Goal: Task Accomplishment & Management: Use online tool/utility

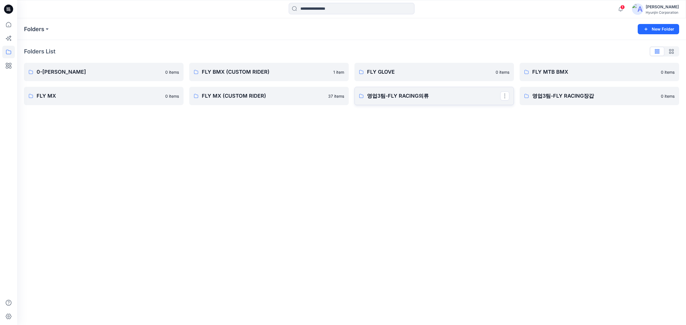
click at [416, 90] on link "영업3팀-FLY RACING의류" at bounding box center [433, 96] width 159 height 18
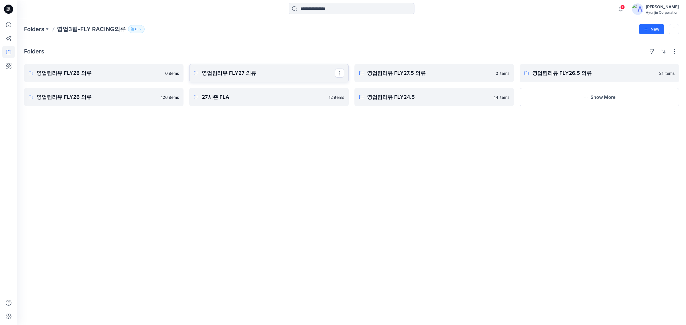
click at [259, 74] on p "영업팀리뷰 FLY27 의류" at bounding box center [268, 73] width 133 height 8
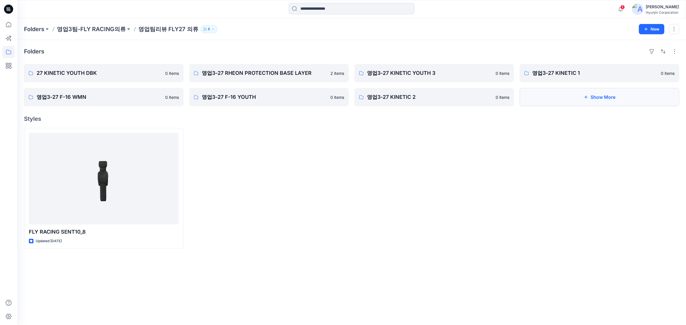
click at [546, 94] on button "Show More" at bounding box center [599, 97] width 159 height 18
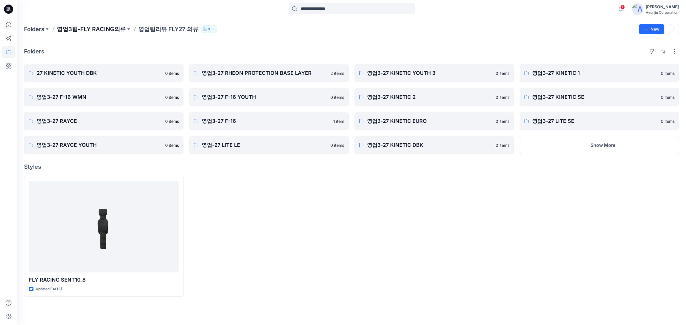
click at [106, 31] on p "영업3팀-FLY RACING의류" at bounding box center [91, 29] width 69 height 8
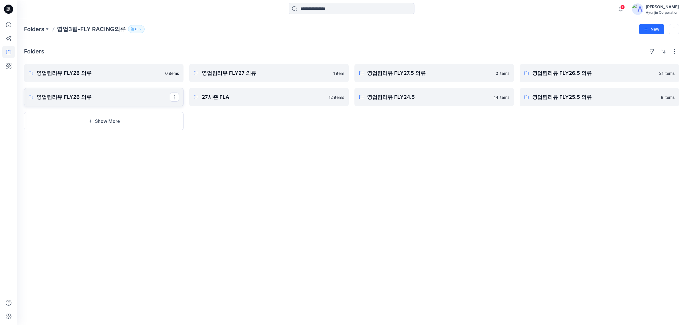
click at [142, 97] on p "영업팀리뷰 FLY26 의류" at bounding box center [103, 97] width 133 height 8
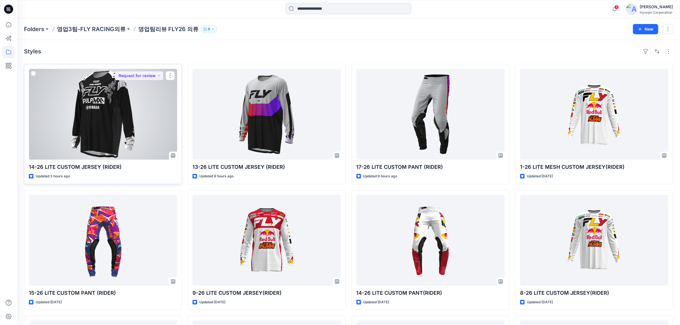
click at [126, 99] on div at bounding box center [103, 114] width 148 height 91
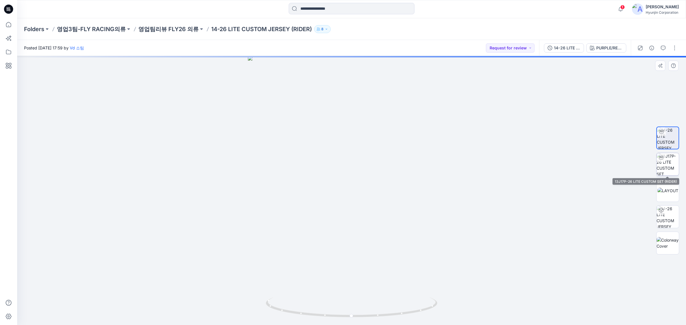
click at [673, 166] on img at bounding box center [667, 164] width 22 height 22
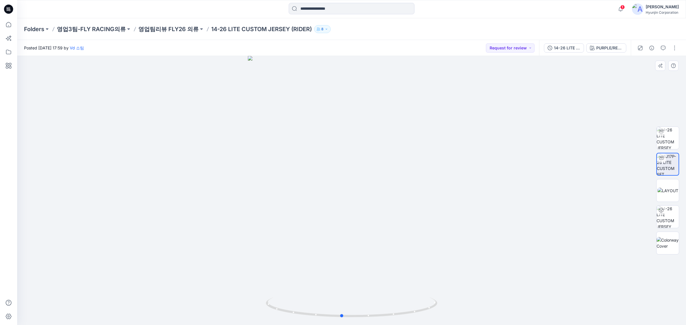
drag, startPoint x: 373, startPoint y: 281, endPoint x: 367, endPoint y: 276, distance: 7.7
click at [367, 276] on div at bounding box center [351, 190] width 669 height 269
click at [670, 136] on img at bounding box center [667, 138] width 22 height 22
drag, startPoint x: 371, startPoint y: 305, endPoint x: 393, endPoint y: 289, distance: 27.8
click at [393, 289] on div at bounding box center [351, 190] width 669 height 269
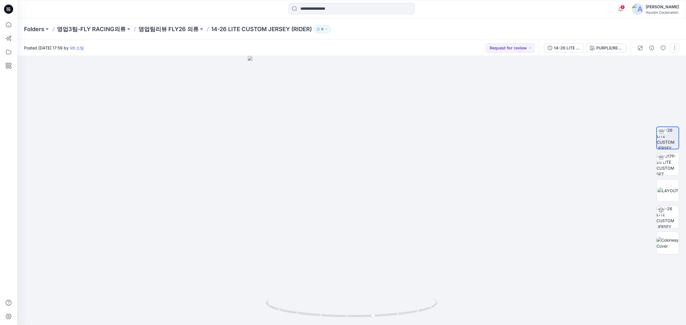
click at [674, 49] on button "button" at bounding box center [674, 47] width 9 height 9
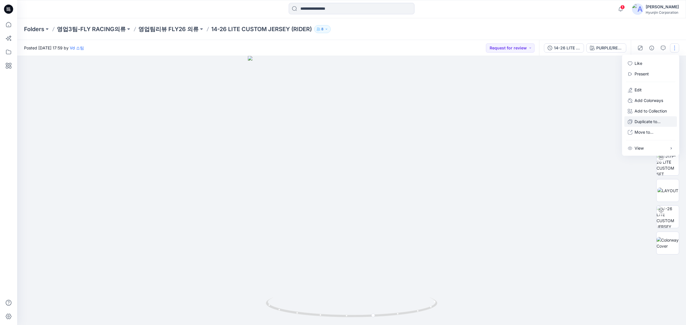
click at [654, 123] on p "Duplicate to..." at bounding box center [647, 122] width 26 height 6
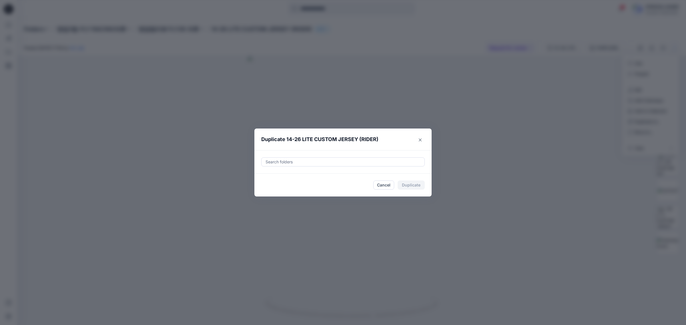
click at [358, 166] on div "Search folders" at bounding box center [342, 161] width 163 height 9
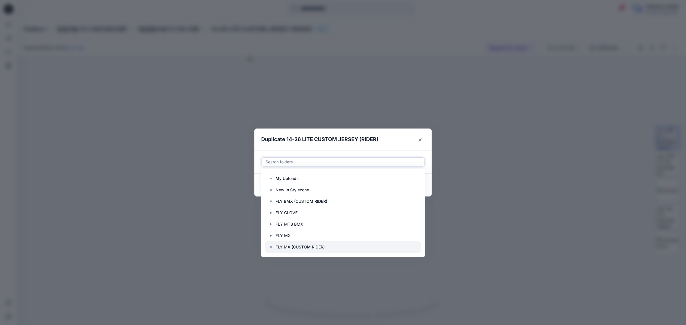
click at [271, 245] on icon at bounding box center [271, 247] width 5 height 5
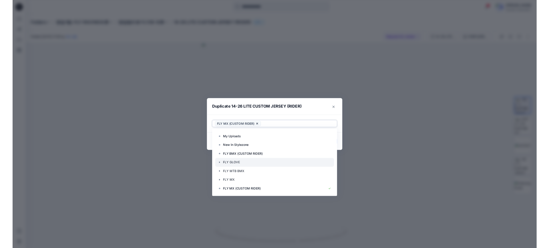
scroll to position [23, 0]
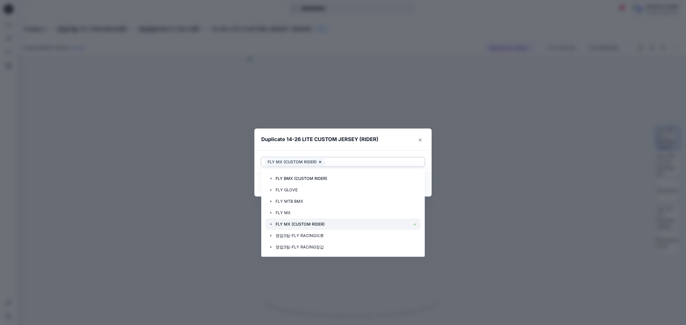
click at [311, 225] on p "FLY MX (CUSTOM RIDER)" at bounding box center [299, 224] width 49 height 7
click at [274, 226] on div at bounding box center [342, 224] width 155 height 11
click at [395, 145] on header "Duplicate 14-26 LITE CUSTOM JERSEY (RIDER)" at bounding box center [337, 140] width 166 height 22
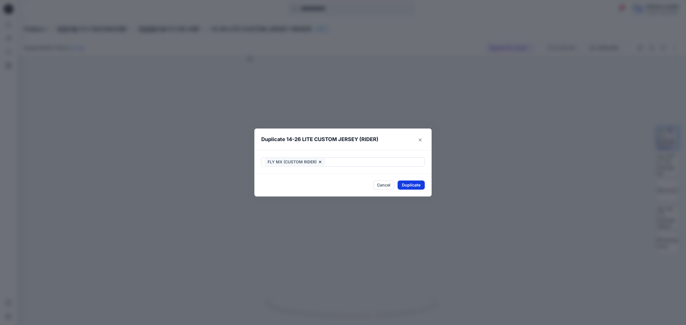
click at [413, 186] on button "Duplicate" at bounding box center [410, 185] width 27 height 9
drag, startPoint x: 413, startPoint y: 185, endPoint x: 410, endPoint y: 181, distance: 5.1
click at [413, 185] on button "Close" at bounding box center [415, 185] width 19 height 9
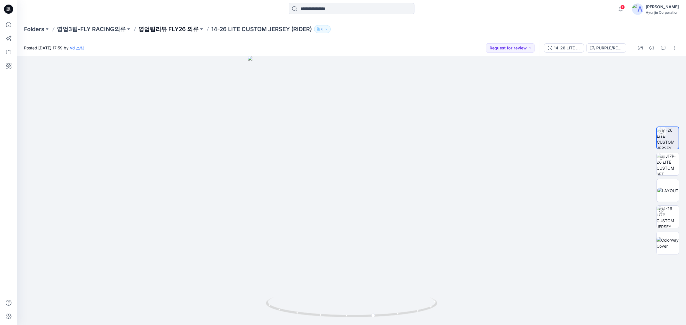
click at [168, 26] on p "영업팀리뷰 FLY26 의류" at bounding box center [168, 29] width 60 height 8
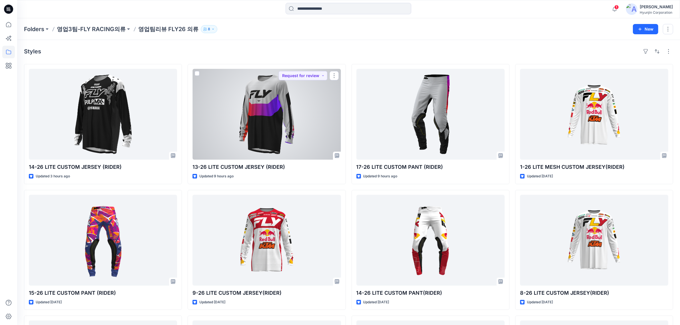
drag, startPoint x: 291, startPoint y: 115, endPoint x: 290, endPoint y: 119, distance: 3.5
click at [291, 116] on div at bounding box center [267, 114] width 148 height 91
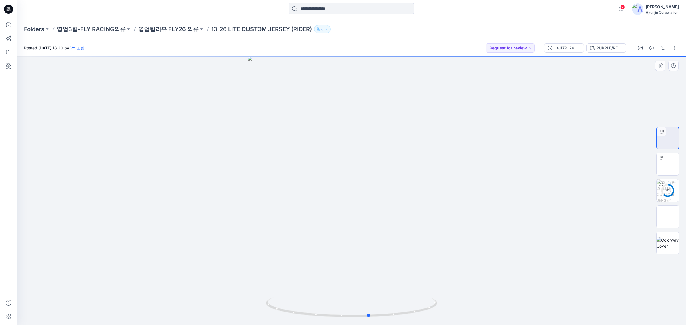
drag, startPoint x: 403, startPoint y: 292, endPoint x: 422, endPoint y: 279, distance: 22.7
click at [422, 279] on div at bounding box center [351, 190] width 669 height 269
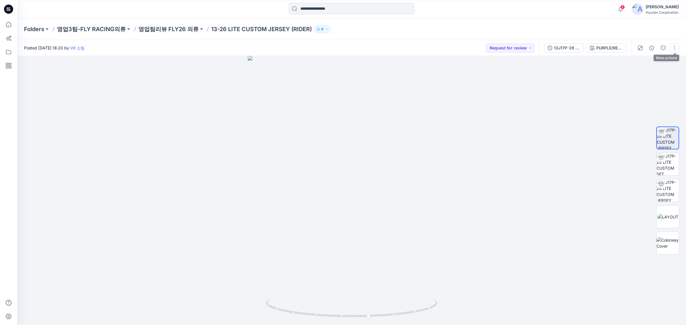
click at [673, 49] on button "button" at bounding box center [674, 47] width 9 height 9
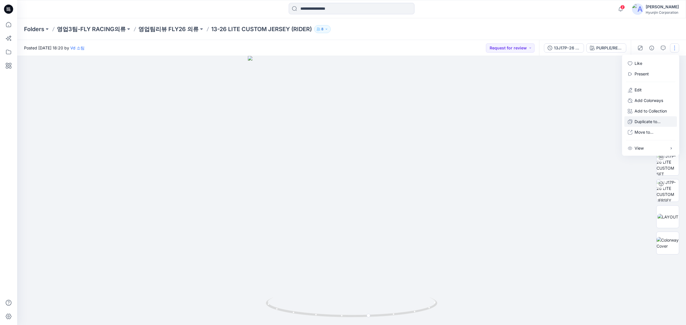
click at [649, 123] on p "Duplicate to..." at bounding box center [647, 122] width 26 height 6
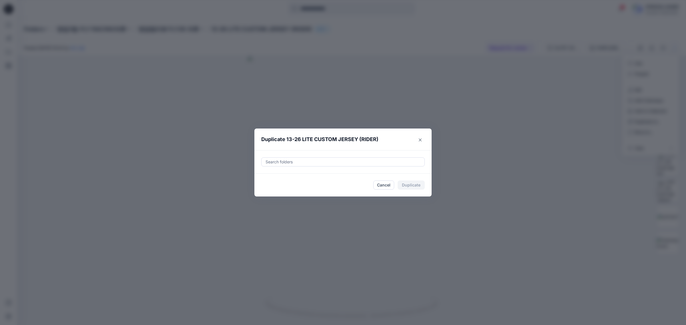
click at [339, 165] on div at bounding box center [343, 162] width 156 height 7
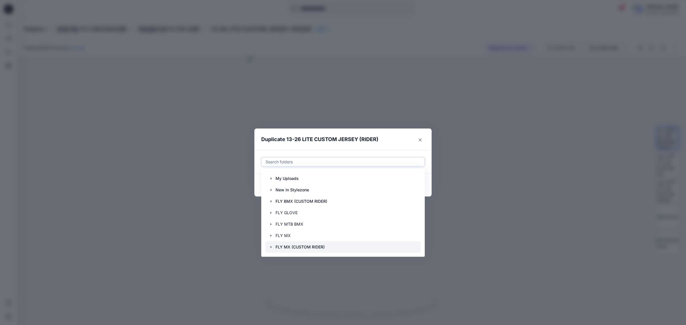
click at [282, 248] on p "FLY MX (CUSTOM RIDER)" at bounding box center [299, 247] width 49 height 7
click at [387, 146] on header "Duplicate 13-26 LITE CUSTOM JERSEY (RIDER)" at bounding box center [337, 140] width 166 height 22
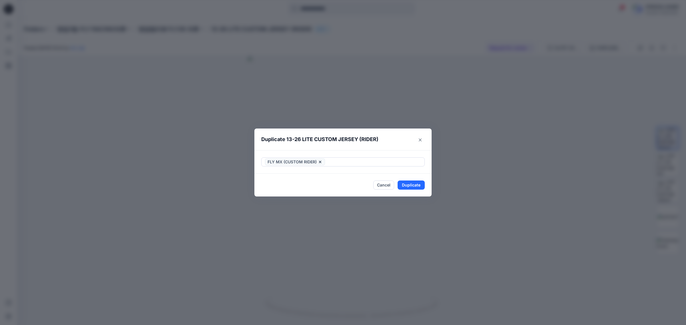
drag, startPoint x: 407, startPoint y: 186, endPoint x: 408, endPoint y: 192, distance: 6.3
click at [408, 186] on button "Duplicate" at bounding box center [410, 185] width 27 height 9
click at [409, 187] on button "Close" at bounding box center [415, 185] width 19 height 9
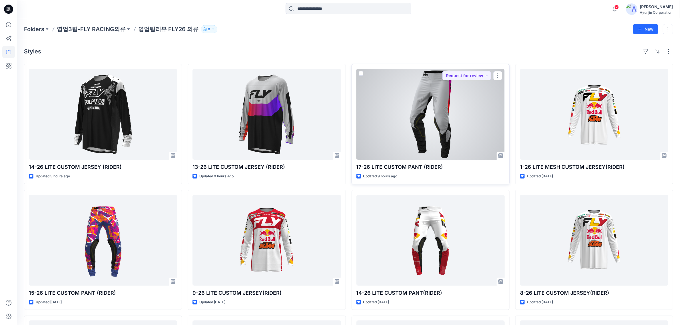
click at [431, 99] on div at bounding box center [431, 114] width 148 height 91
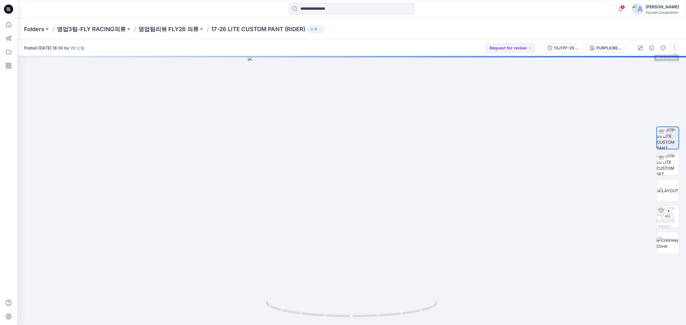
click at [672, 49] on button "button" at bounding box center [674, 47] width 9 height 9
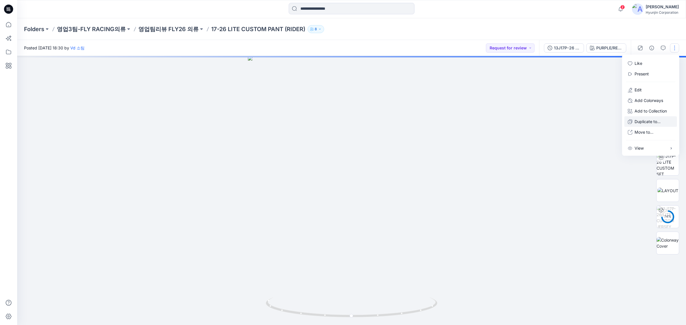
click at [652, 122] on p "Duplicate to..." at bounding box center [647, 122] width 26 height 6
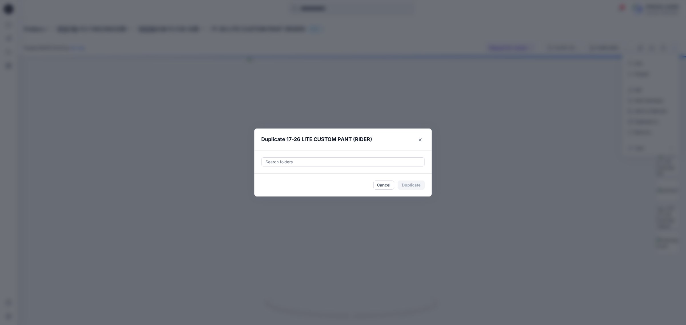
click at [349, 159] on div at bounding box center [343, 162] width 156 height 7
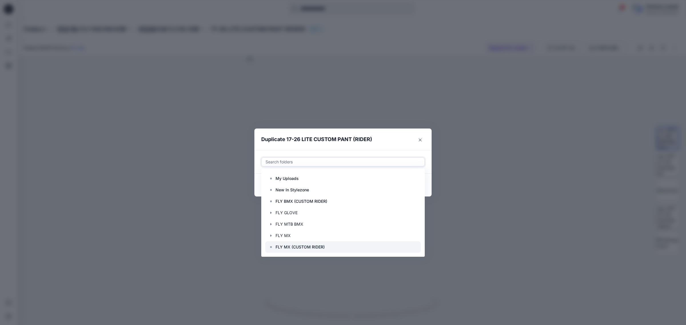
click at [315, 246] on p "FLY MX (CUSTOM RIDER)" at bounding box center [299, 247] width 49 height 7
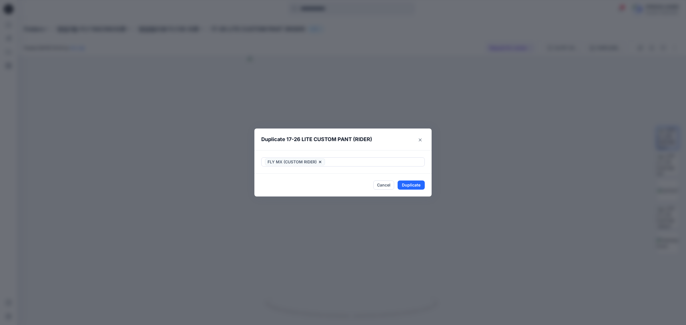
click at [390, 146] on header "Duplicate 17-26 LITE CUSTOM PANT (RIDER)" at bounding box center [337, 140] width 166 height 22
click at [409, 184] on button "Duplicate" at bounding box center [410, 185] width 27 height 9
click at [414, 186] on button "Close" at bounding box center [415, 185] width 19 height 9
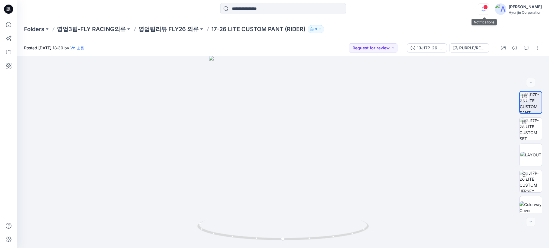
click at [487, 12] on icon "button" at bounding box center [483, 8] width 11 height 11
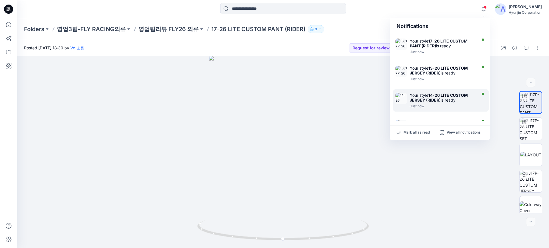
click at [425, 92] on div "Your style 14-26 LITE CUSTOM JERSEY (RIDER) is ready Just now" at bounding box center [440, 100] width 95 height 22
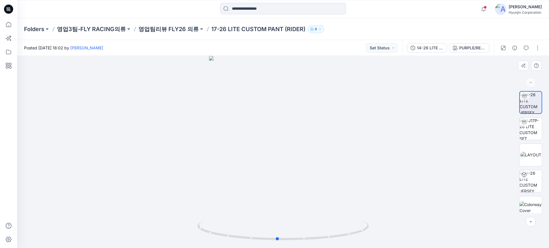
drag, startPoint x: 297, startPoint y: 217, endPoint x: 291, endPoint y: 215, distance: 6.3
click at [291, 215] on div at bounding box center [283, 152] width 532 height 192
drag, startPoint x: 308, startPoint y: 205, endPoint x: 313, endPoint y: 204, distance: 4.7
click at [312, 203] on div at bounding box center [283, 152] width 532 height 192
click at [375, 49] on button "Set Status" at bounding box center [381, 47] width 31 height 9
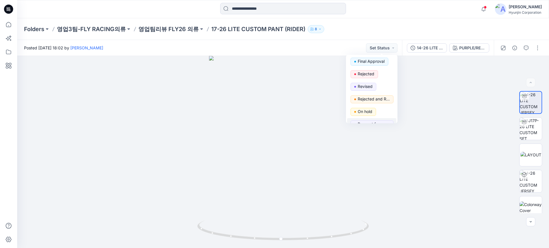
scroll to position [72, 0]
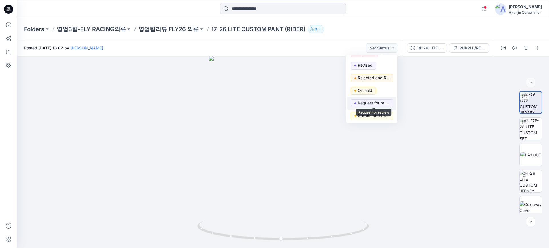
drag, startPoint x: 375, startPoint y: 105, endPoint x: 370, endPoint y: 103, distance: 5.6
click at [375, 105] on p "Request for review" at bounding box center [373, 102] width 32 height 7
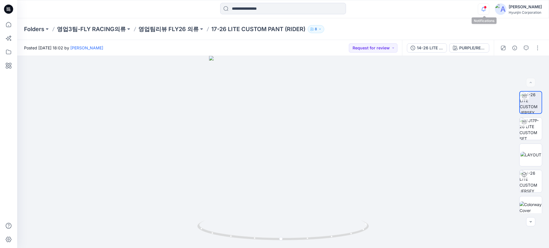
click at [488, 9] on icon "button" at bounding box center [483, 8] width 11 height 11
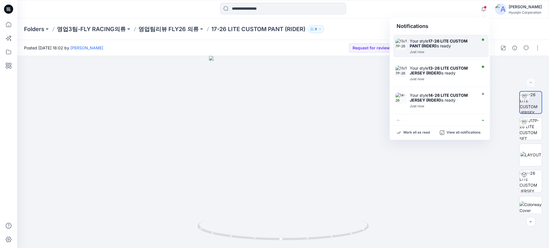
click at [447, 44] on div "Your style 17-26 LITE CUSTOM PANT (RIDER) is ready" at bounding box center [442, 44] width 66 height 10
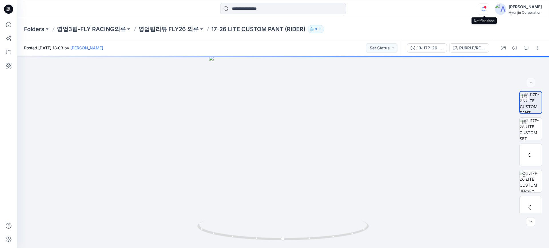
click at [484, 9] on icon "button" at bounding box center [483, 8] width 11 height 11
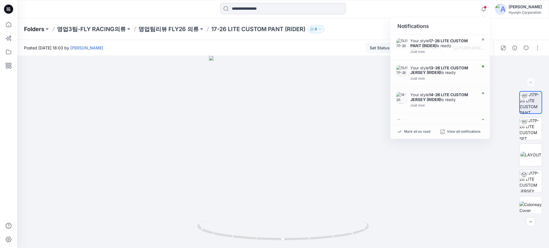
click at [28, 31] on p "Folders" at bounding box center [34, 29] width 20 height 8
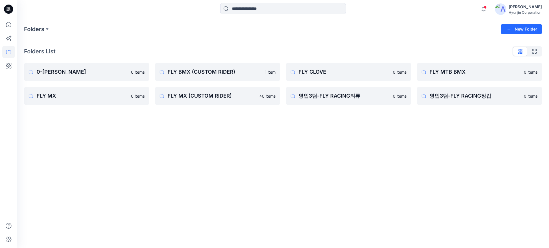
click at [389, 126] on div "Folders New Folder Folders List 0-HYUNJIN 0 items FLY MX 0 items FLY BMX (CUSTO…" at bounding box center [283, 133] width 532 height 230
click at [223, 100] on link "FLY MX (CUSTOM RIDER)" at bounding box center [217, 96] width 125 height 18
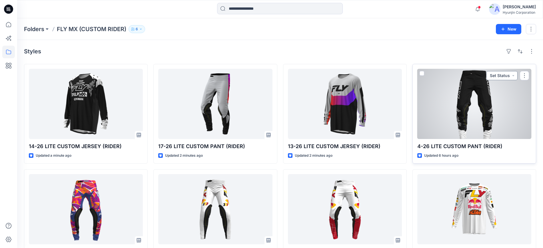
click at [493, 73] on button "Set Status" at bounding box center [501, 75] width 31 height 9
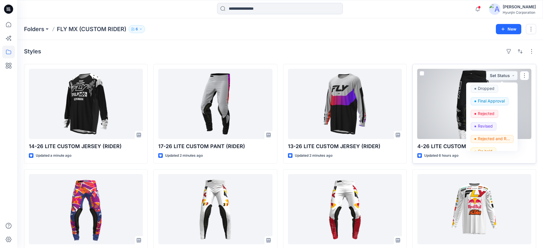
scroll to position [72, 0]
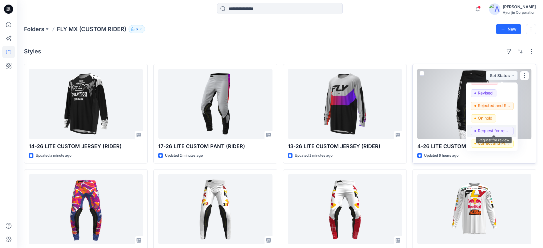
click at [495, 128] on p "Request for review" at bounding box center [494, 130] width 32 height 7
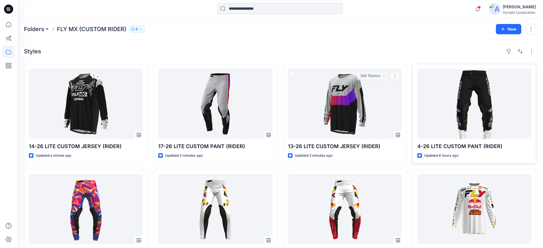
click at [383, 42] on div "Styles 14-26 LITE CUSTOM JERSEY (RIDER) Updated a minute ago 15-26 LITE CUSTOM …" at bounding box center [280, 221] width 526 height 362
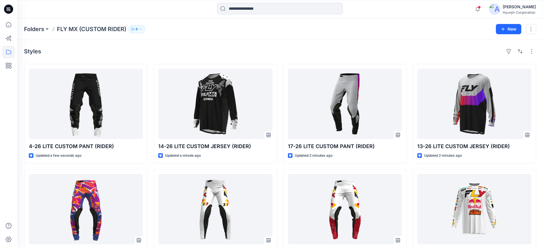
click at [250, 49] on div "Styles" at bounding box center [280, 51] width 512 height 9
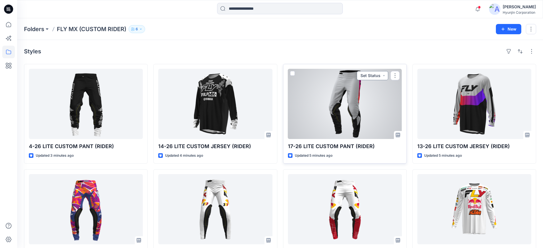
click at [375, 75] on button "Set Status" at bounding box center [372, 75] width 31 height 9
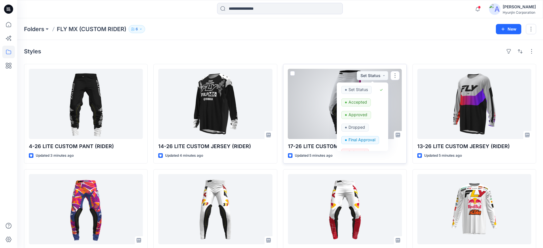
scroll to position [72, 0]
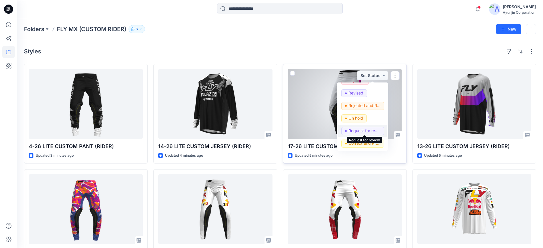
click at [368, 131] on p "Request for review" at bounding box center [365, 130] width 32 height 7
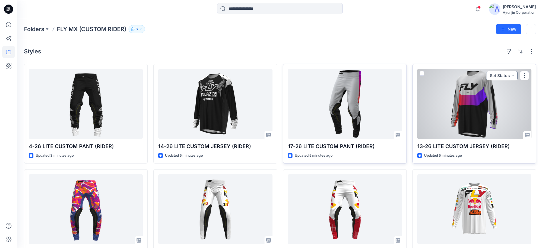
click at [496, 72] on button "Set Status" at bounding box center [501, 75] width 31 height 9
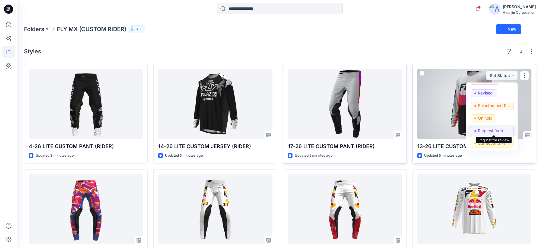
click at [496, 131] on p "Request for review" at bounding box center [494, 130] width 32 height 7
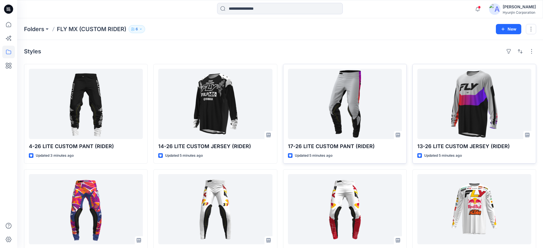
drag, startPoint x: 425, startPoint y: 42, endPoint x: 425, endPoint y: 37, distance: 5.2
click at [425, 39] on div "Folders FLY MX (CUSTOM RIDER) 6 New Styles 4-26 LITE CUSTOM PANT (RIDER) Update…" at bounding box center [280, 209] width 526 height 383
drag, startPoint x: 425, startPoint y: 37, endPoint x: 326, endPoint y: 46, distance: 99.3
click at [420, 37] on div "Folders FLY MX (CUSTOM RIDER) 6 New" at bounding box center [280, 29] width 526 height 22
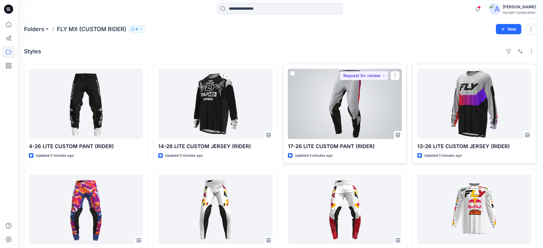
click at [365, 99] on div at bounding box center [345, 104] width 114 height 70
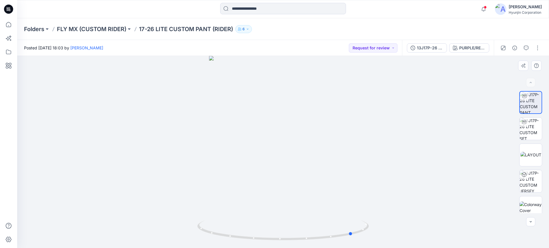
drag, startPoint x: 299, startPoint y: 218, endPoint x: 390, endPoint y: 193, distance: 94.6
click at [402, 196] on div at bounding box center [283, 152] width 532 height 192
drag, startPoint x: 313, startPoint y: 138, endPoint x: 304, endPoint y: 206, distance: 68.8
click at [298, 218] on img at bounding box center [283, 128] width 354 height 239
drag, startPoint x: 302, startPoint y: 237, endPoint x: 260, endPoint y: 230, distance: 42.1
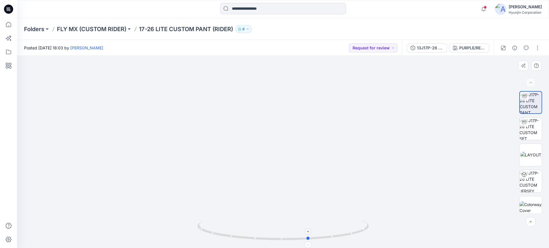
click at [260, 230] on icon at bounding box center [283, 231] width 173 height 21
drag, startPoint x: 296, startPoint y: 157, endPoint x: 325, endPoint y: 167, distance: 31.3
click at [296, 164] on img at bounding box center [283, 131] width 354 height 235
click at [528, 154] on img at bounding box center [530, 155] width 21 height 6
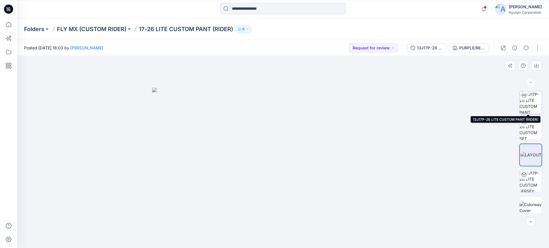
click at [527, 102] on img at bounding box center [530, 102] width 22 height 22
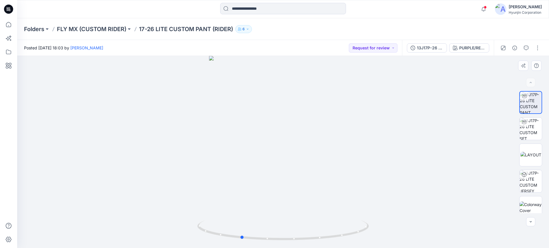
drag, startPoint x: 349, startPoint y: 214, endPoint x: 303, endPoint y: 202, distance: 47.0
click at [307, 208] on div at bounding box center [283, 152] width 532 height 192
drag, startPoint x: 289, startPoint y: 137, endPoint x: 295, endPoint y: 228, distance: 91.6
click at [292, 237] on div at bounding box center [283, 152] width 532 height 192
click at [309, 177] on img at bounding box center [282, 150] width 331 height 198
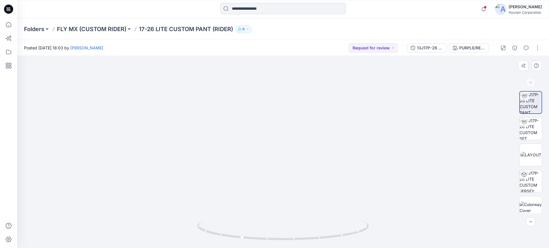
drag, startPoint x: 309, startPoint y: 177, endPoint x: 307, endPoint y: 171, distance: 5.6
click at [307, 171] on img at bounding box center [282, 148] width 331 height 201
drag, startPoint x: 337, startPoint y: 228, endPoint x: 358, endPoint y: 219, distance: 22.4
click at [358, 219] on div at bounding box center [283, 152] width 532 height 192
click at [116, 29] on p "FLY MX (CUSTOM RIDER)" at bounding box center [91, 29] width 69 height 8
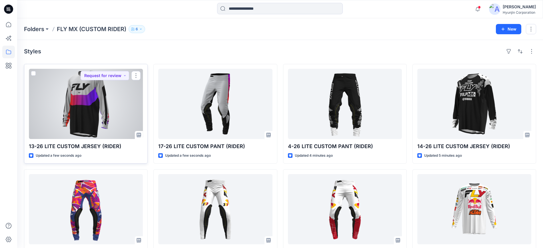
click at [89, 89] on div at bounding box center [86, 104] width 114 height 70
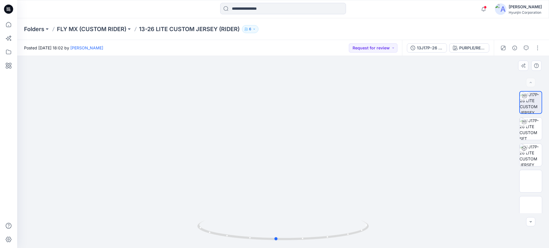
drag, startPoint x: 358, startPoint y: 213, endPoint x: 351, endPoint y: 201, distance: 14.5
click at [351, 201] on div at bounding box center [283, 152] width 532 height 192
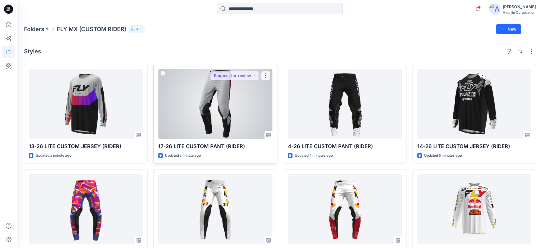
click at [226, 105] on div at bounding box center [215, 104] width 114 height 70
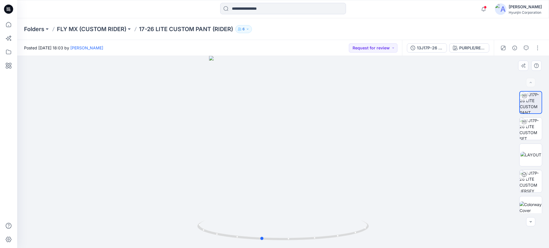
drag, startPoint x: 292, startPoint y: 196, endPoint x: 284, endPoint y: 197, distance: 8.3
click at [284, 197] on div at bounding box center [283, 152] width 532 height 192
drag, startPoint x: 249, startPoint y: 177, endPoint x: 250, endPoint y: 183, distance: 5.8
click at [247, 176] on div at bounding box center [283, 152] width 532 height 192
drag, startPoint x: 0, startPoint y: 178, endPoint x: 129, endPoint y: 181, distance: 129.5
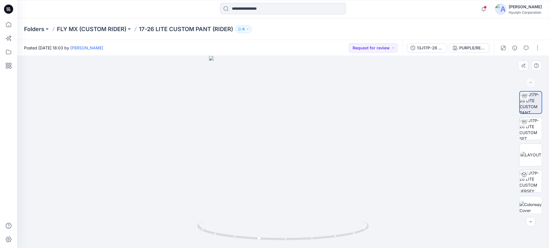
click at [3, 177] on div at bounding box center [8, 124] width 17 height 248
drag, startPoint x: 299, startPoint y: 229, endPoint x: 524, endPoint y: 137, distance: 243.3
click at [293, 224] on icon at bounding box center [283, 231] width 173 height 21
click at [120, 27] on p "FLY MX (CUSTOM RIDER)" at bounding box center [91, 29] width 69 height 8
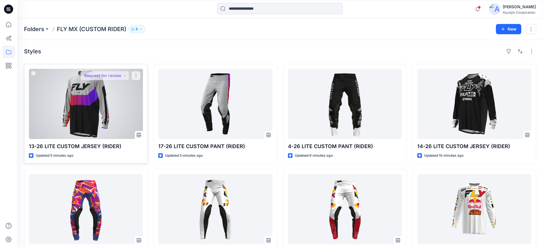
click at [116, 82] on div at bounding box center [86, 104] width 114 height 70
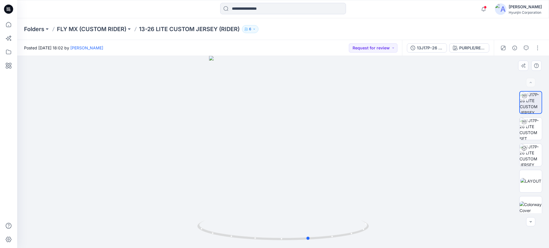
drag, startPoint x: 320, startPoint y: 222, endPoint x: 346, endPoint y: 212, distance: 27.4
click at [346, 212] on div at bounding box center [283, 152] width 532 height 192
